Goal: Information Seeking & Learning: Find contact information

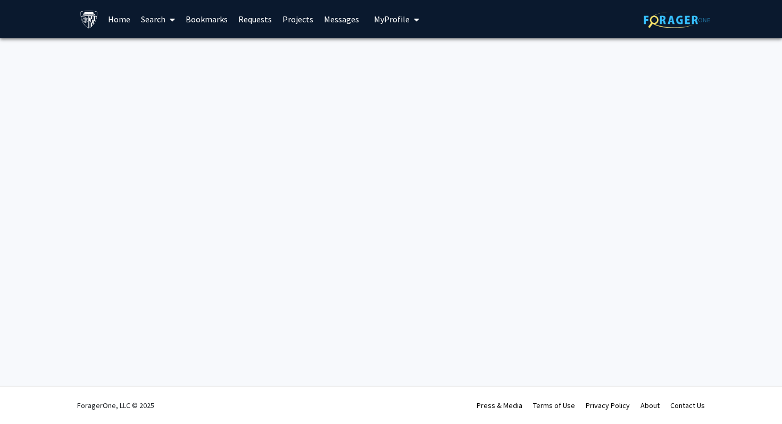
click at [110, 12] on link "Home" at bounding box center [119, 19] width 33 height 37
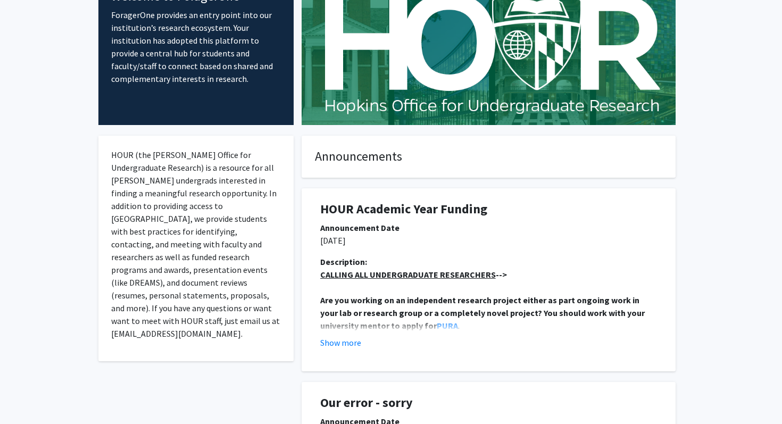
scroll to position [71, 0]
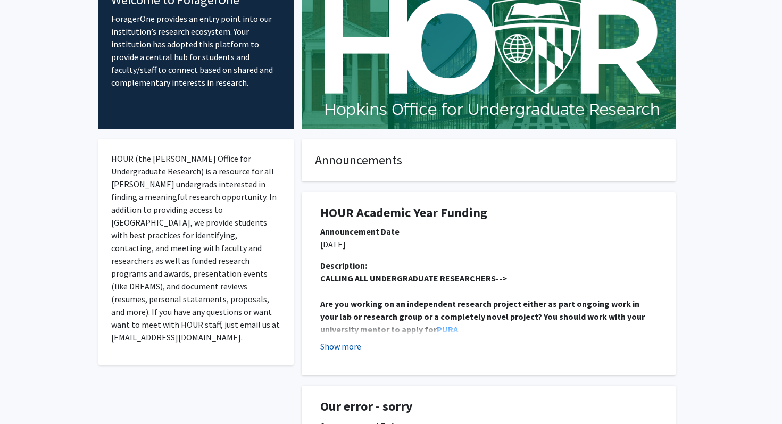
click at [348, 345] on button "Show more" at bounding box center [340, 346] width 41 height 13
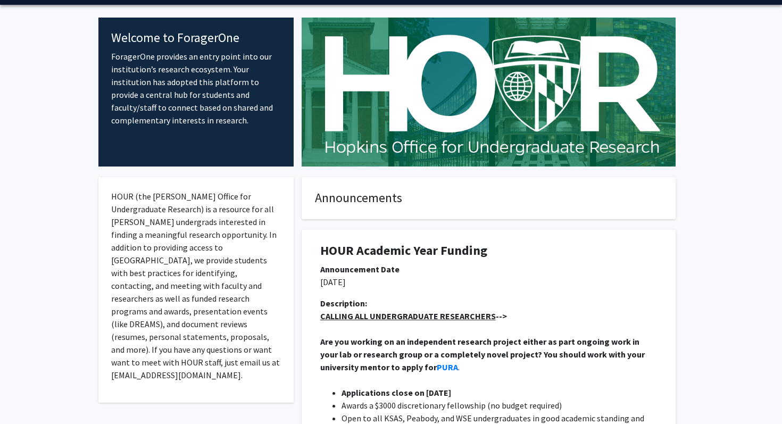
scroll to position [0, 0]
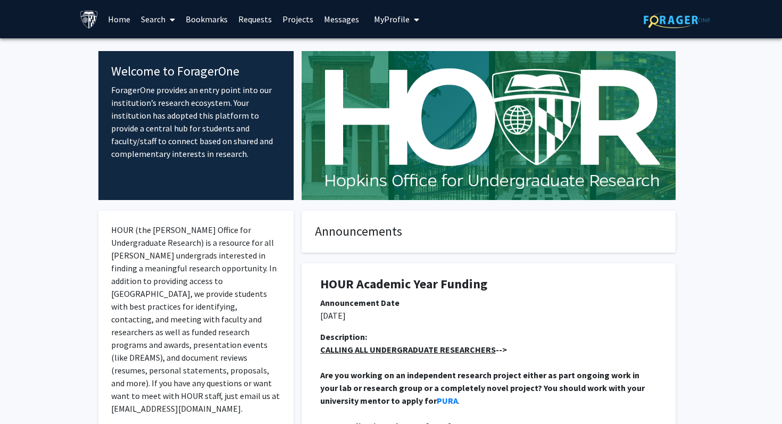
click at [164, 19] on link "Search" at bounding box center [158, 19] width 45 height 37
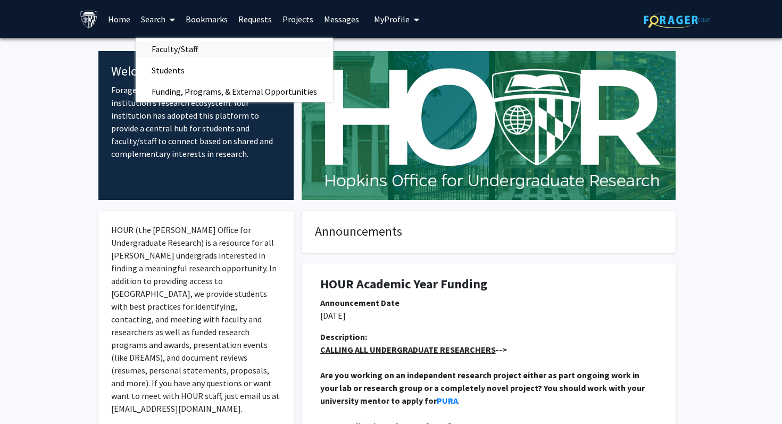
click at [211, 50] on span "Faculty/Staff" at bounding box center [175, 48] width 78 height 21
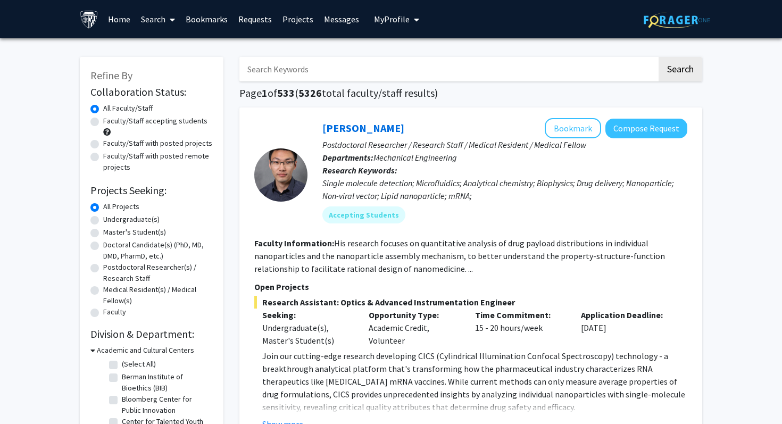
click at [103, 219] on label "Undergraduate(s)" at bounding box center [131, 219] width 56 height 11
click at [103, 219] on input "Undergraduate(s)" at bounding box center [106, 217] width 7 height 7
radio input "true"
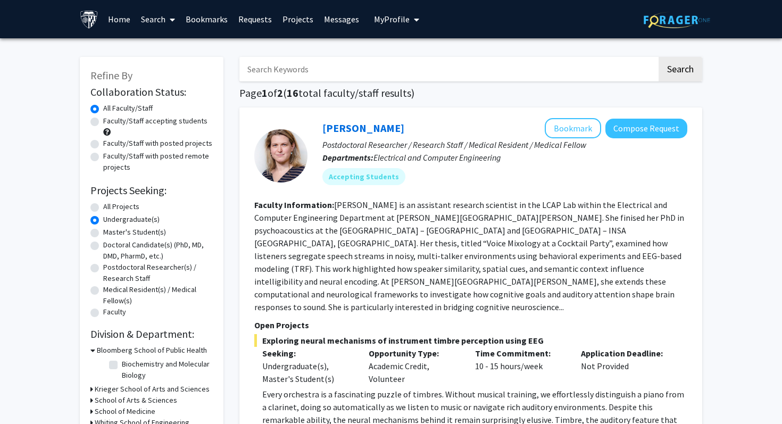
click at [292, 71] on input "Search Keywords" at bounding box center [447, 69] width 417 height 24
type input "alzheimer's"
click at [684, 74] on button "Search" at bounding box center [680, 69] width 44 height 24
radio input "true"
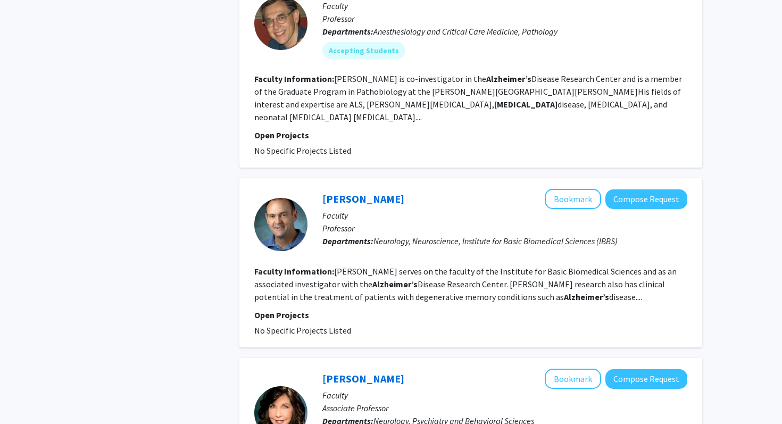
scroll to position [1648, 0]
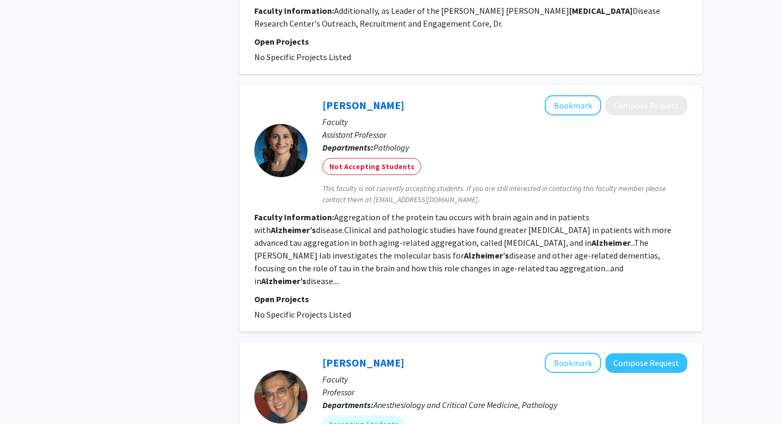
scroll to position [1265, 0]
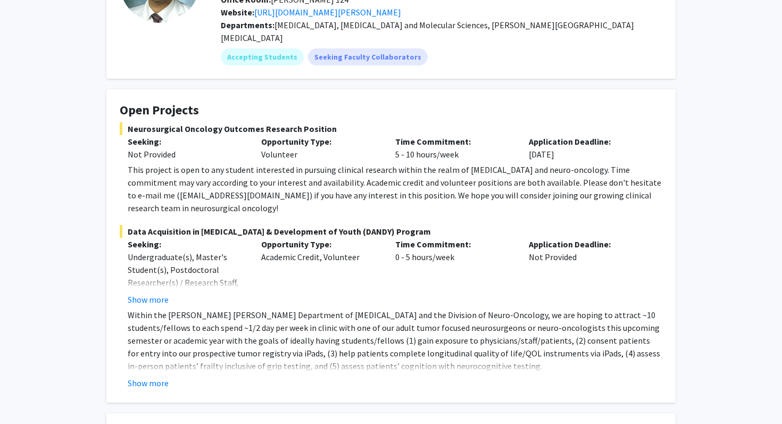
scroll to position [118, 0]
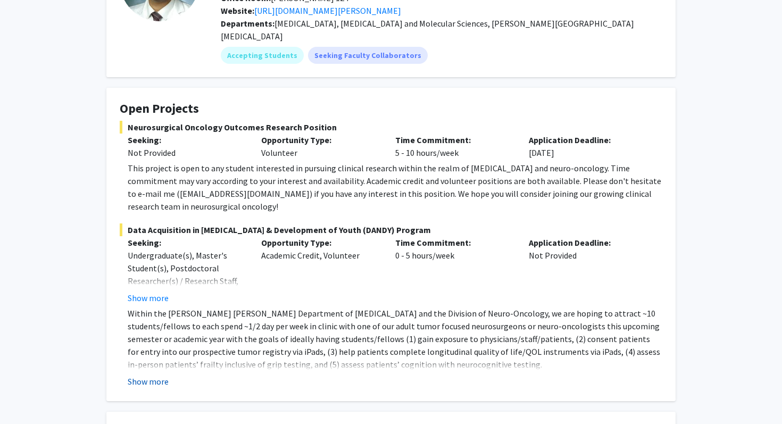
click at [158, 375] on button "Show more" at bounding box center [148, 381] width 41 height 13
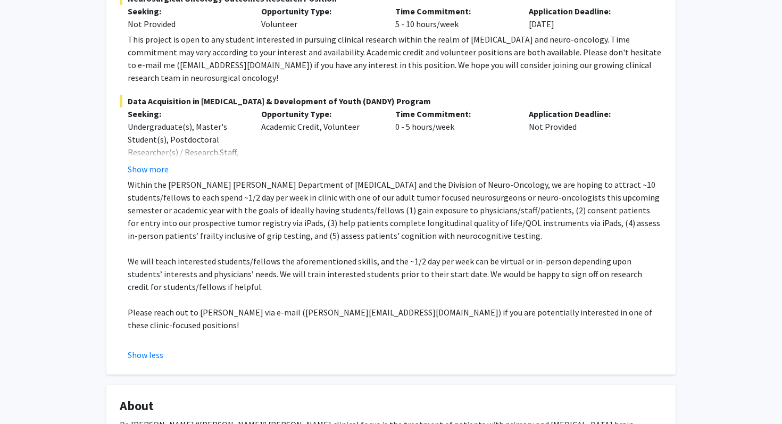
scroll to position [248, 0]
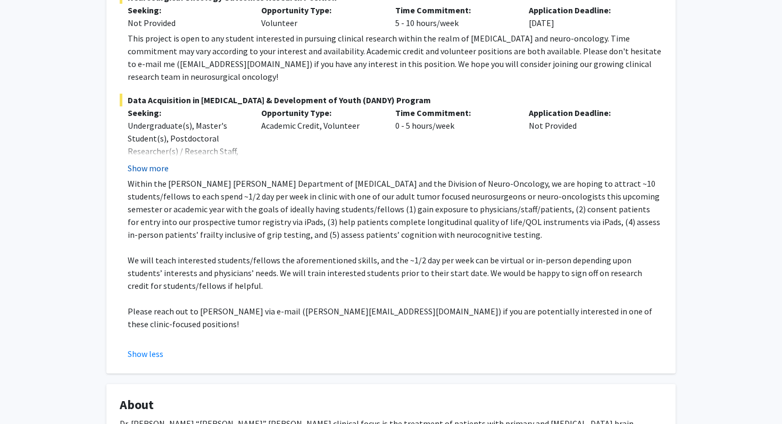
click at [166, 162] on button "Show more" at bounding box center [148, 168] width 41 height 13
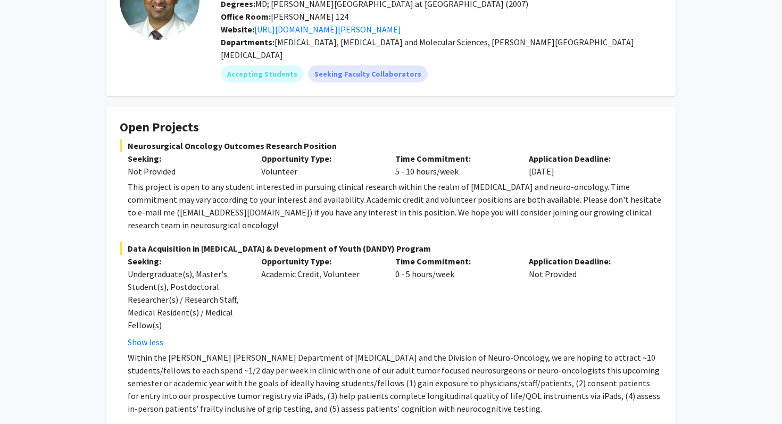
scroll to position [108, 0]
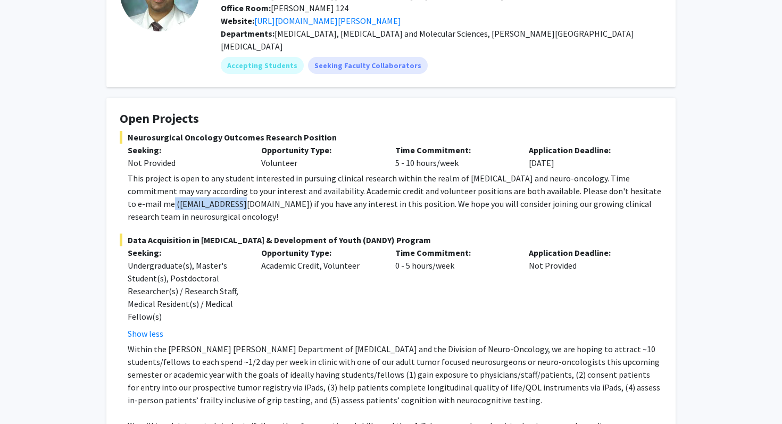
drag, startPoint x: 204, startPoint y: 192, endPoint x: 131, endPoint y: 191, distance: 72.9
click at [131, 191] on div "This project is open to any student interested in pursuing clinical research wi…" at bounding box center [395, 197] width 534 height 51
copy div "[EMAIL_ADDRESS][DOMAIN_NAME]"
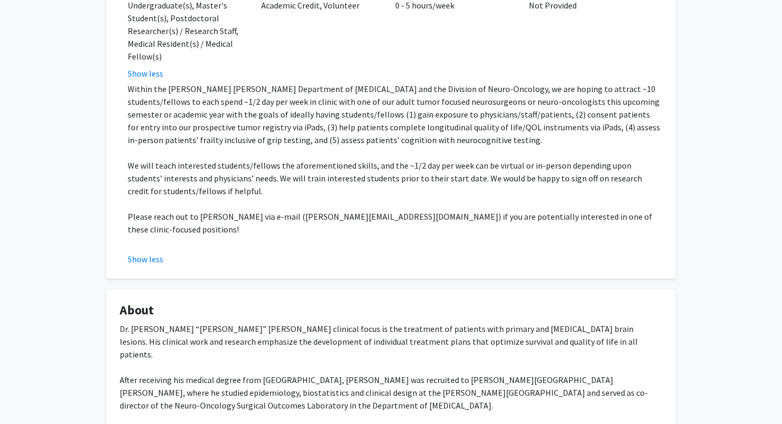
scroll to position [0, 0]
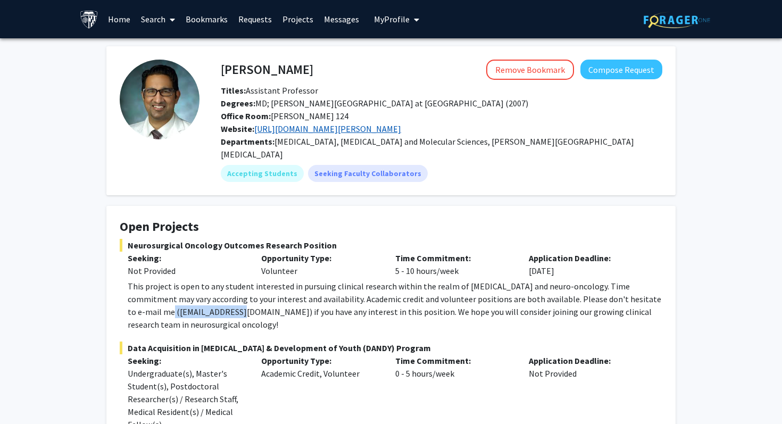
click at [401, 126] on link "[URL][DOMAIN_NAME][PERSON_NAME]" at bounding box center [327, 128] width 147 height 11
